Goal: Task Accomplishment & Management: Use online tool/utility

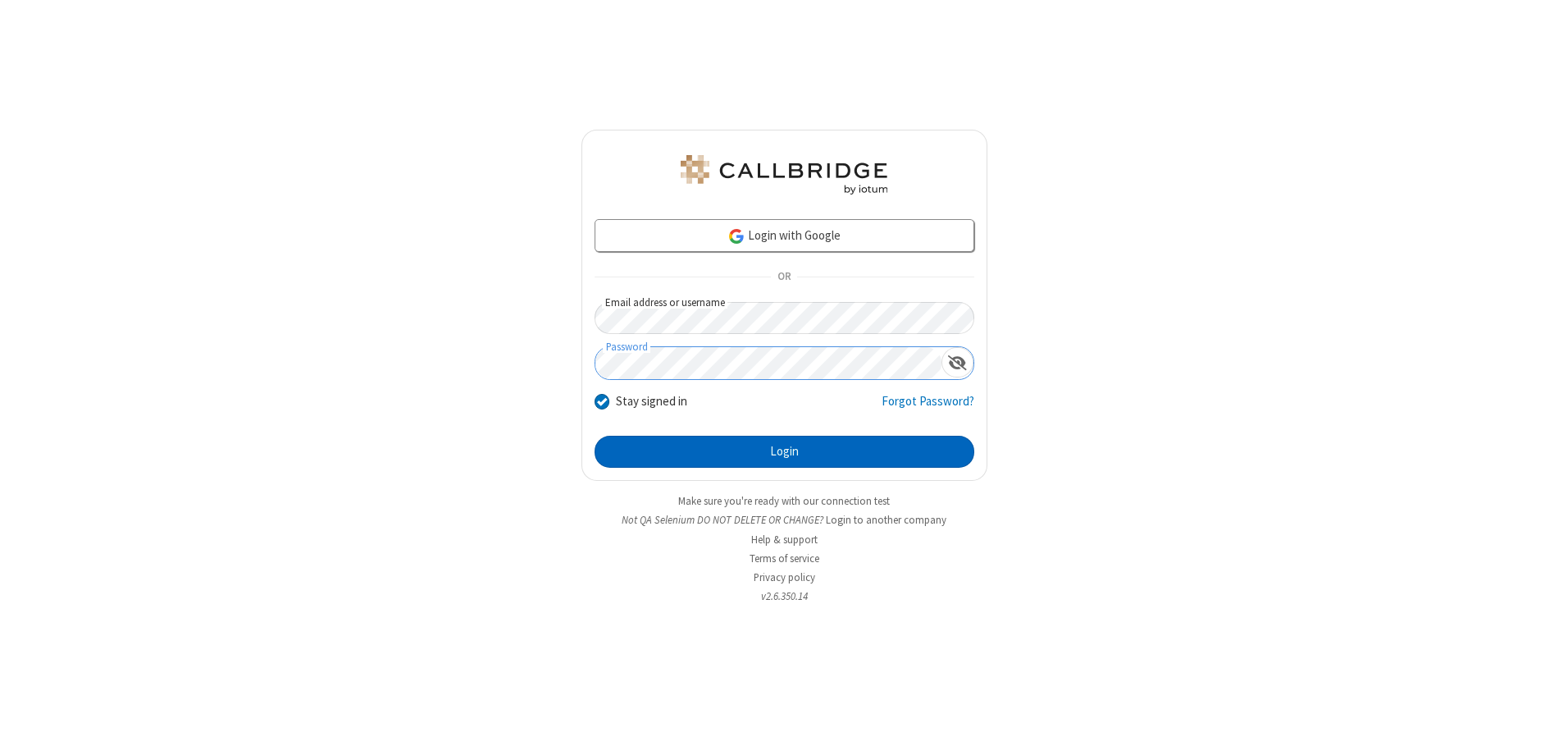
click at [784, 451] on button "Login" at bounding box center [784, 452] width 380 height 33
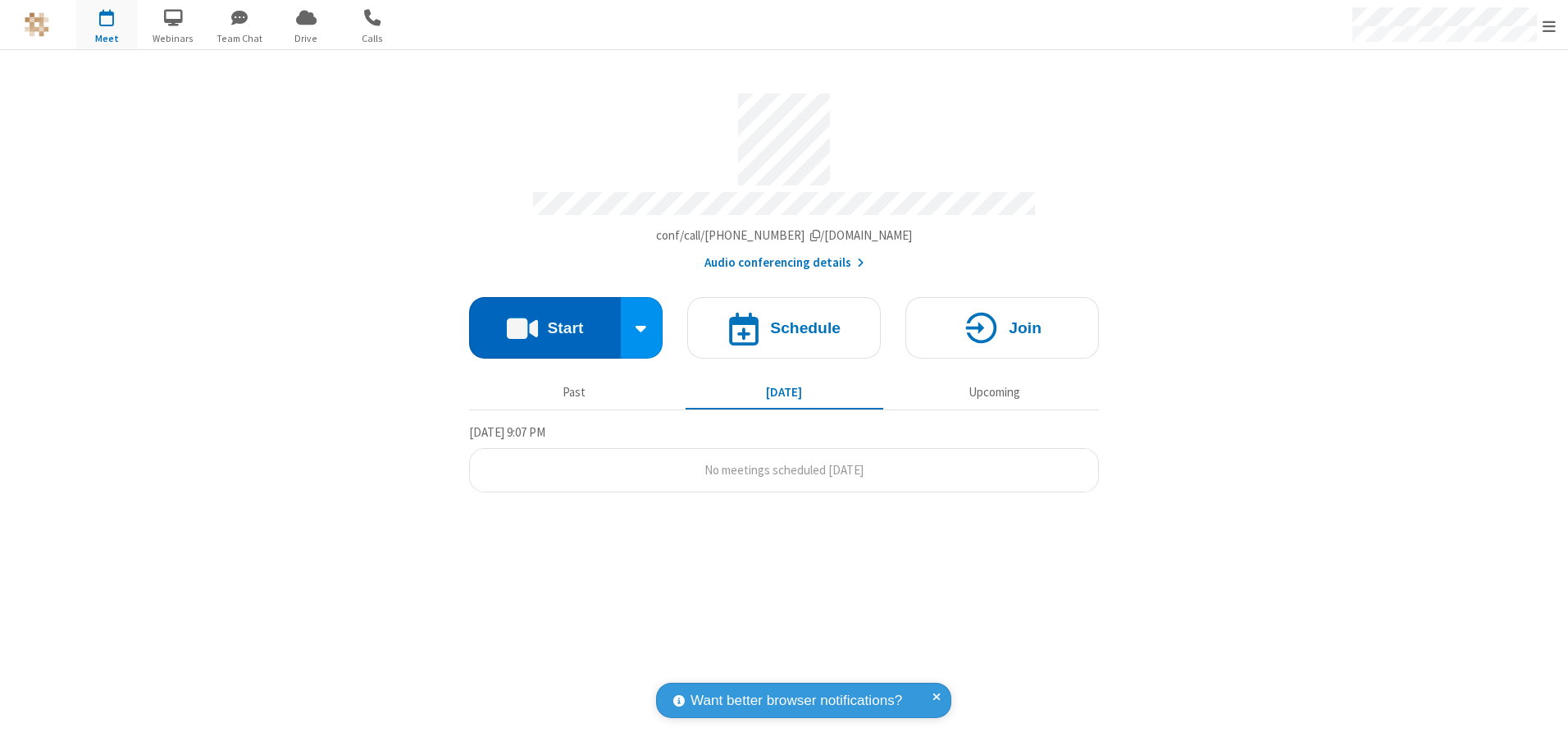
click at [545, 322] on button "Start" at bounding box center [545, 328] width 152 height 62
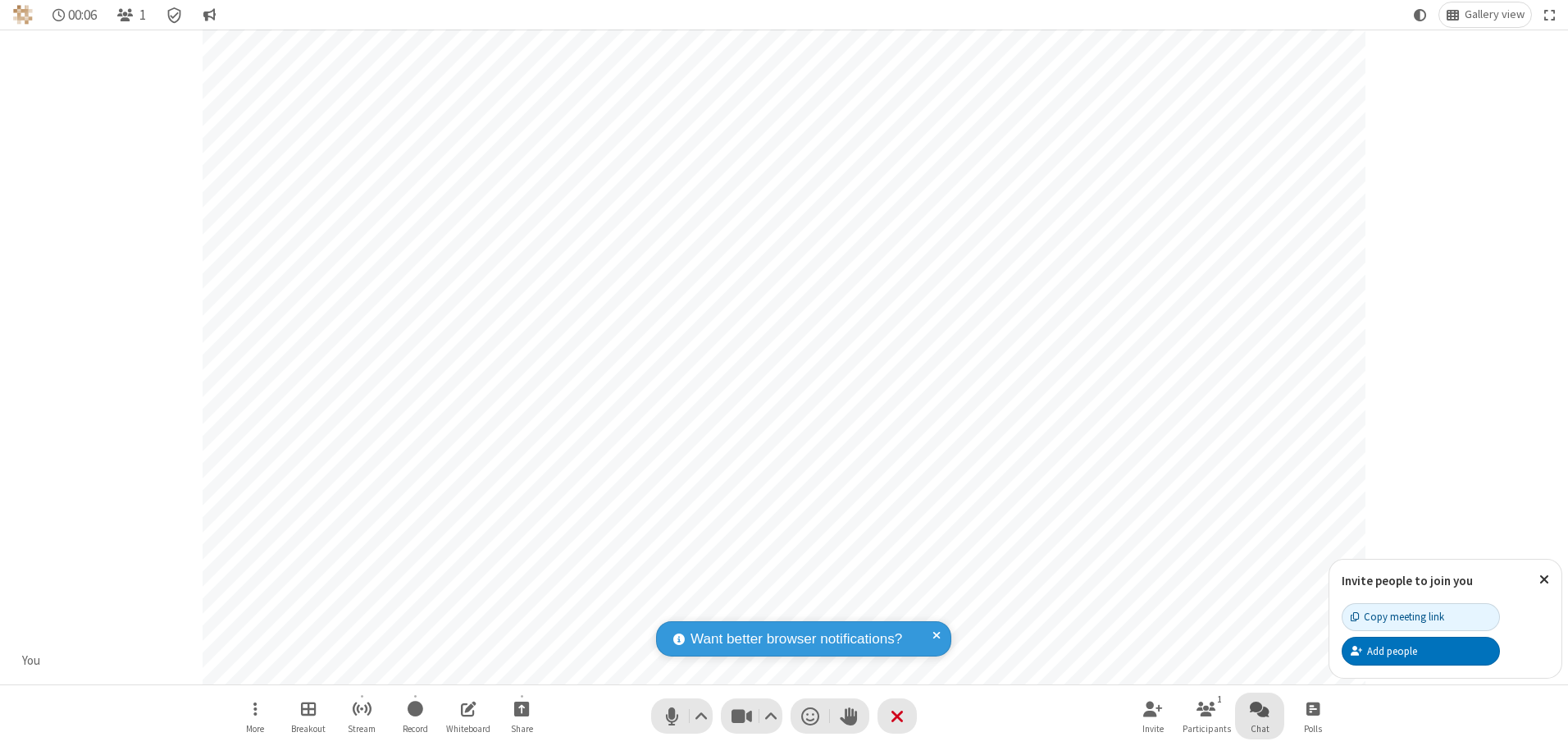
click at [1260, 708] on span "Open chat" at bounding box center [1259, 708] width 19 height 20
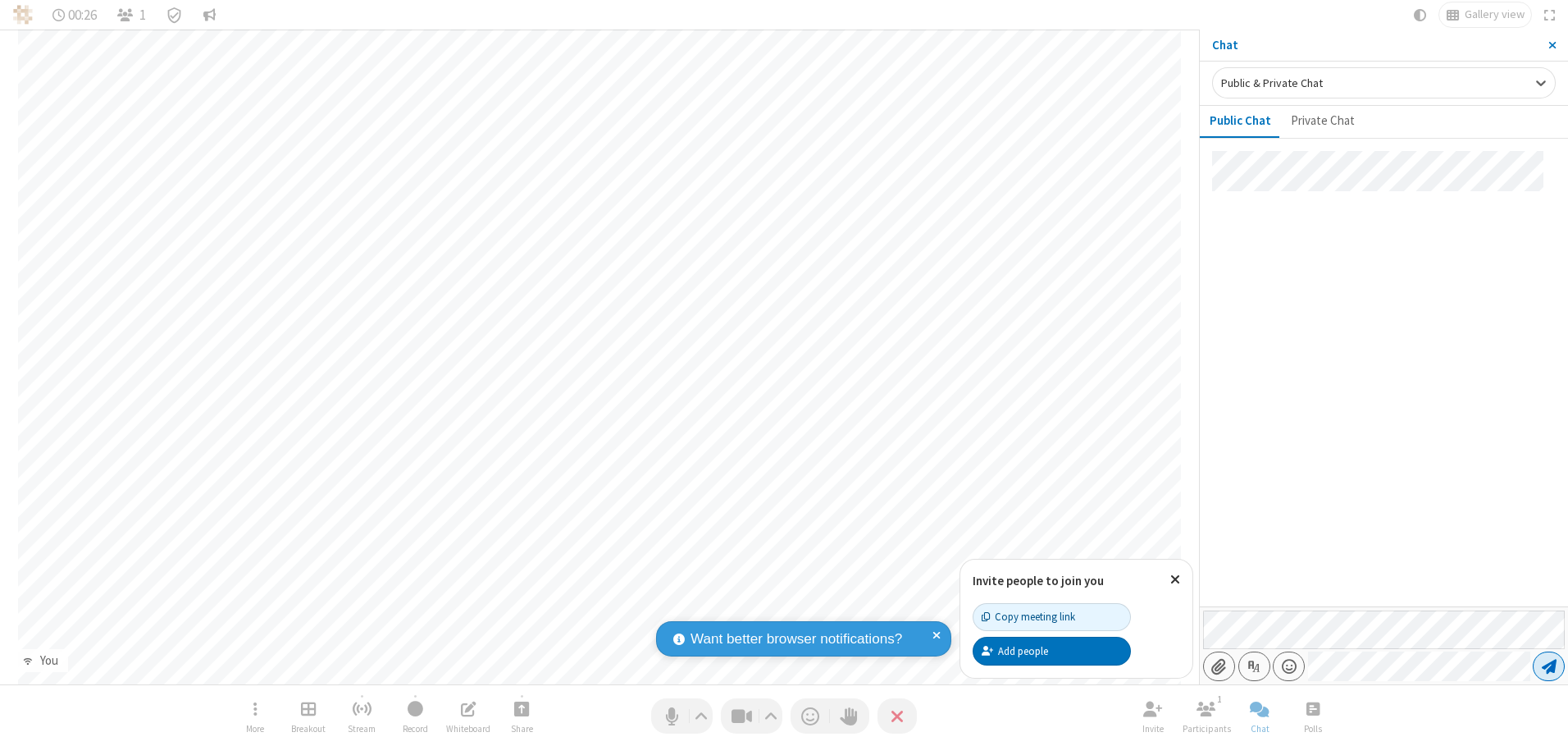
click at [1549, 667] on span "Send message" at bounding box center [1549, 666] width 14 height 16
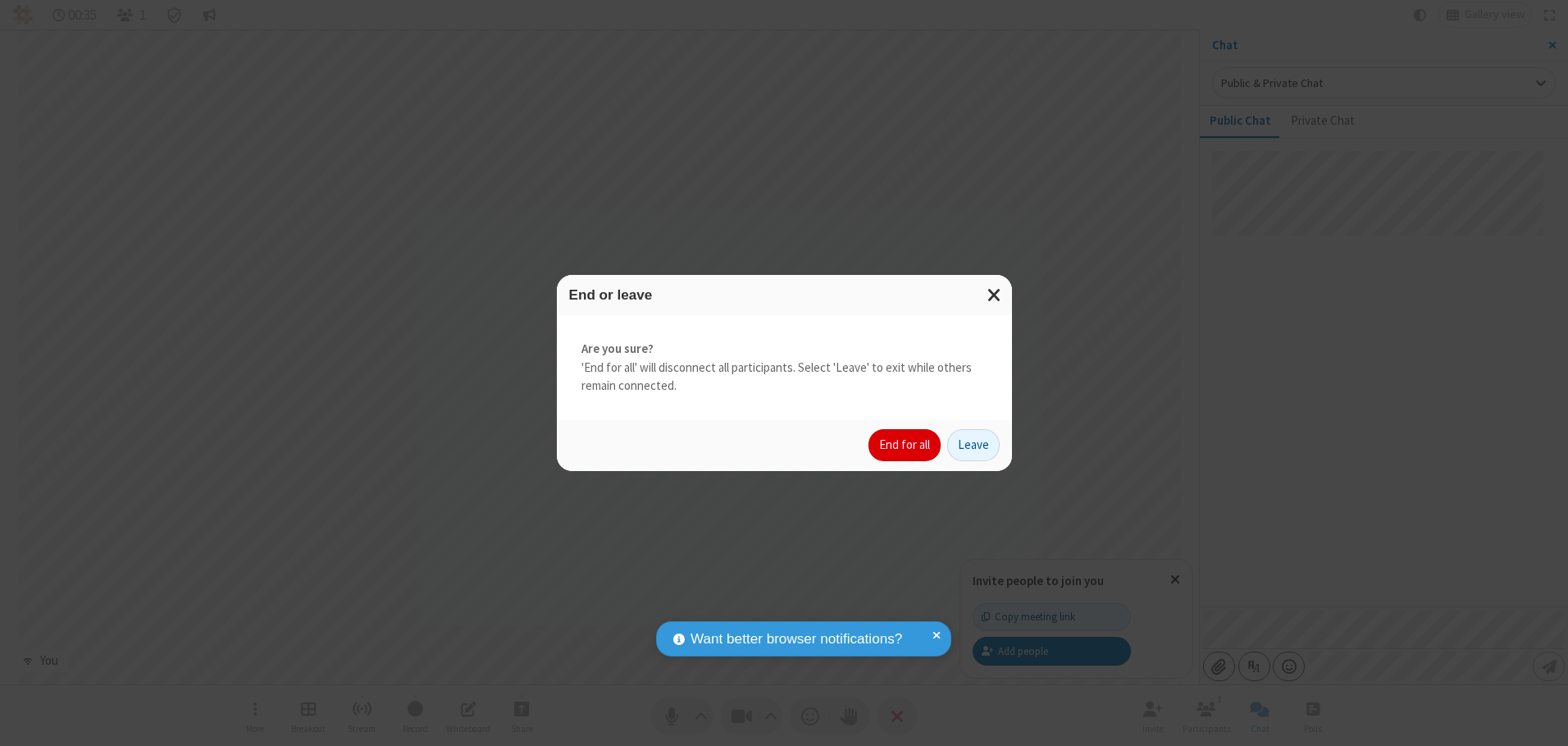
click at [905, 444] on button "End for all" at bounding box center [903, 445] width 72 height 33
